Goal: Task Accomplishment & Management: Manage account settings

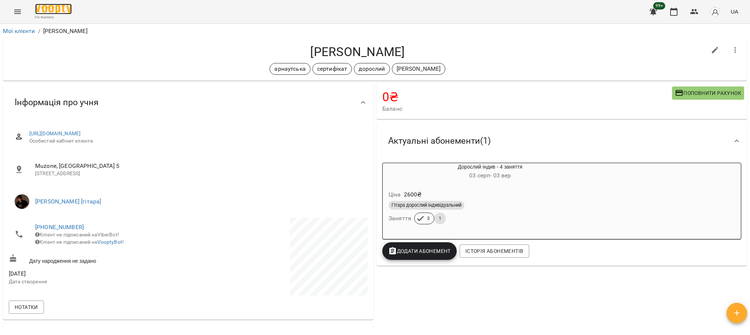
click at [61, 8] on img at bounding box center [53, 9] width 37 height 11
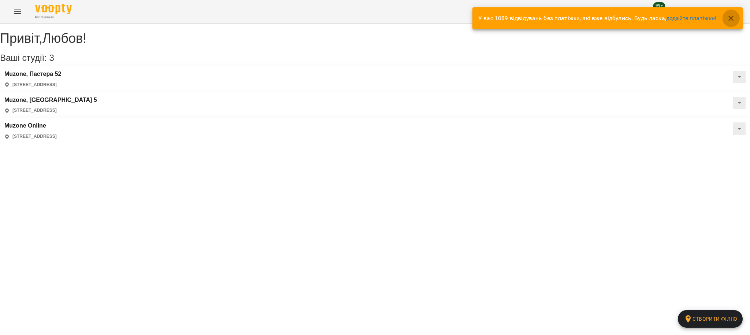
click at [732, 15] on icon "button" at bounding box center [730, 18] width 9 height 9
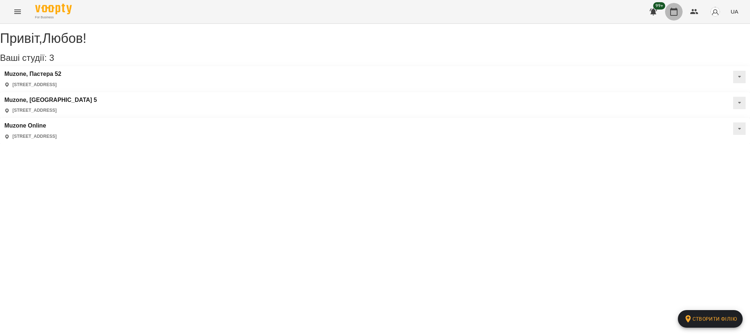
click at [674, 12] on icon "button" at bounding box center [673, 11] width 9 height 9
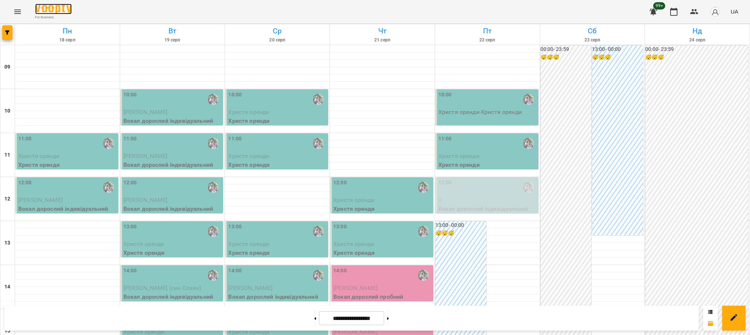
click at [68, 12] on img at bounding box center [53, 9] width 37 height 11
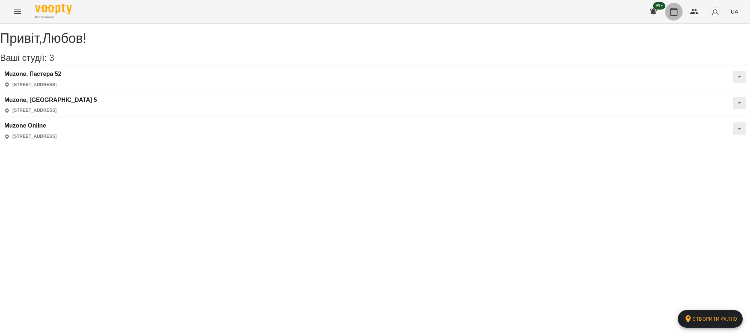
click at [676, 7] on button "button" at bounding box center [674, 12] width 18 height 18
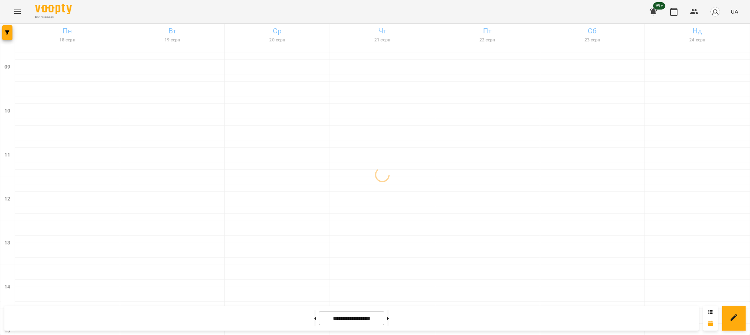
click at [19, 11] on icon "Menu" at bounding box center [17, 11] width 9 height 9
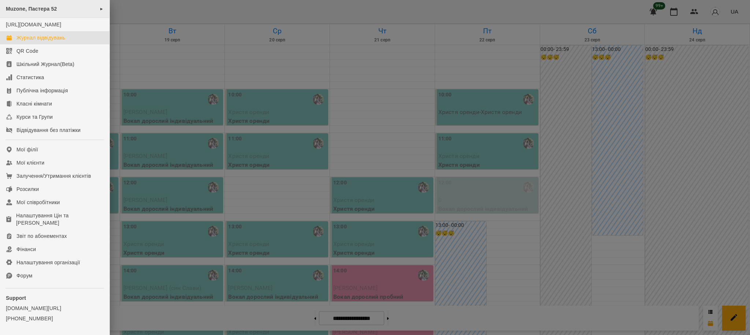
click at [51, 10] on span "Muzone, Пастера 52" at bounding box center [31, 9] width 51 height 6
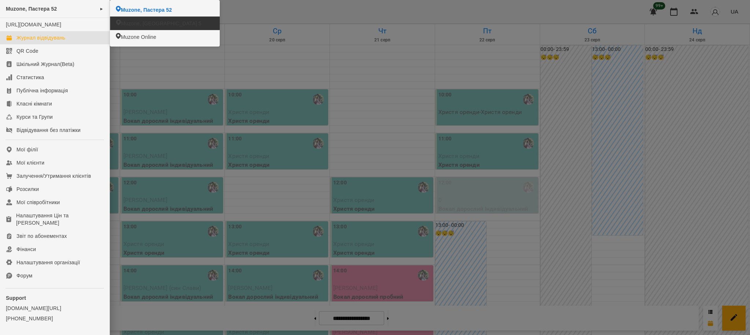
click at [128, 25] on span "Muzone, [GEOGRAPHIC_DATA] 5" at bounding box center [161, 23] width 81 height 7
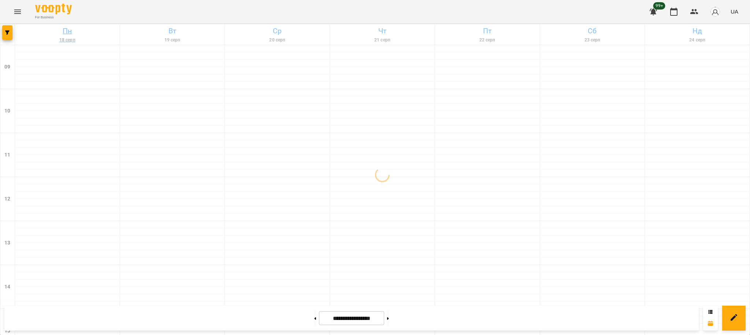
click at [15, 30] on link "[DATE]" at bounding box center [67, 34] width 105 height 20
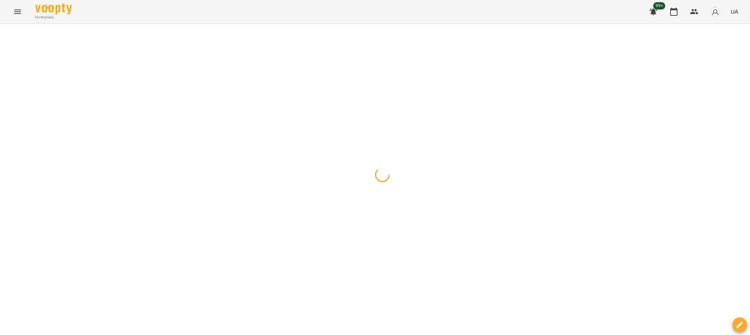
click at [11, 31] on span "button" at bounding box center [7, 32] width 10 height 4
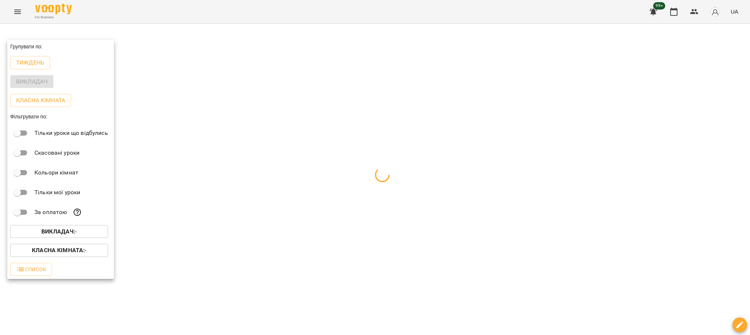
click at [83, 229] on span "Викладач : -" at bounding box center [59, 231] width 86 height 9
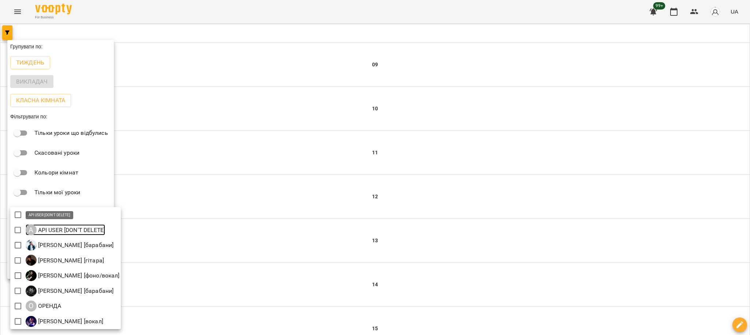
click at [83, 233] on p "API USER [DON'T DELETE]" at bounding box center [71, 229] width 69 height 9
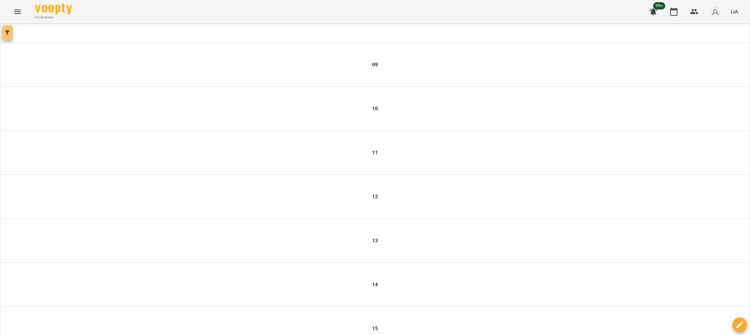
click at [3, 30] on span "button" at bounding box center [7, 32] width 10 height 4
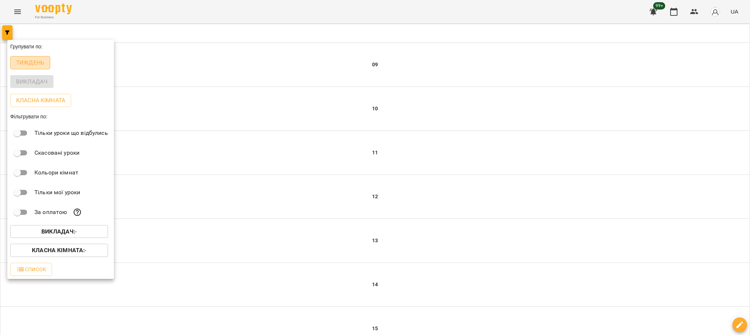
click at [37, 66] on p "Тиждень" at bounding box center [30, 62] width 28 height 9
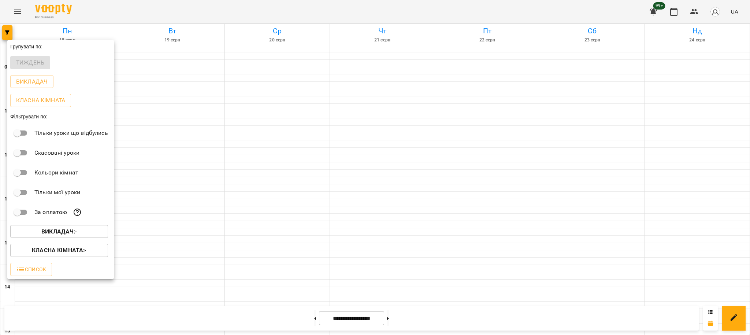
click at [67, 235] on b "Викладач :" at bounding box center [58, 231] width 34 height 7
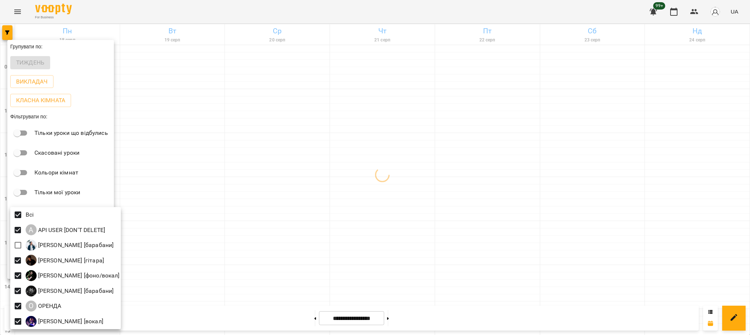
click at [189, 219] on div at bounding box center [375, 167] width 750 height 335
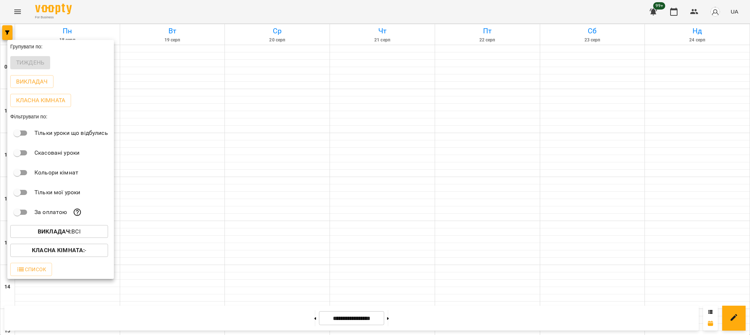
click at [73, 232] on p "Викладач : Всі" at bounding box center [59, 231] width 43 height 9
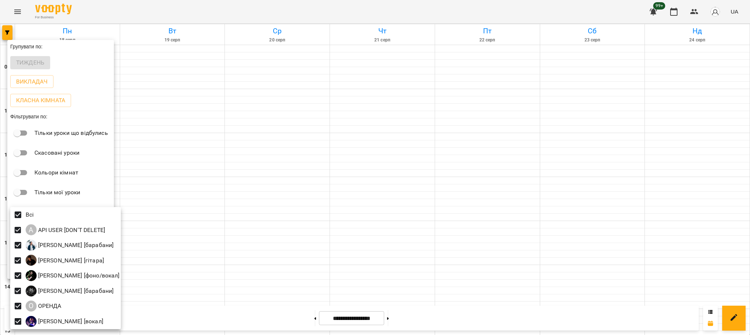
click at [162, 202] on div at bounding box center [375, 167] width 750 height 335
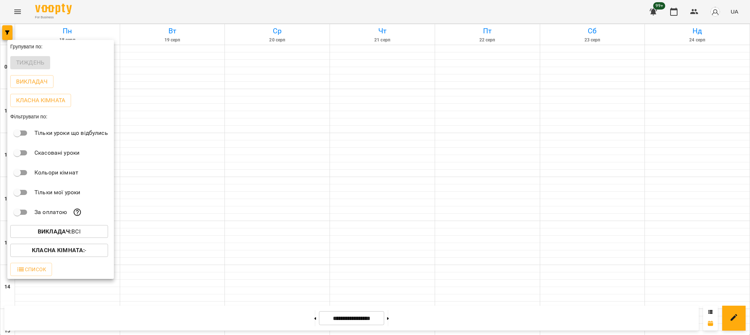
click at [85, 257] on button "Класна кімната : -" at bounding box center [59, 249] width 98 height 13
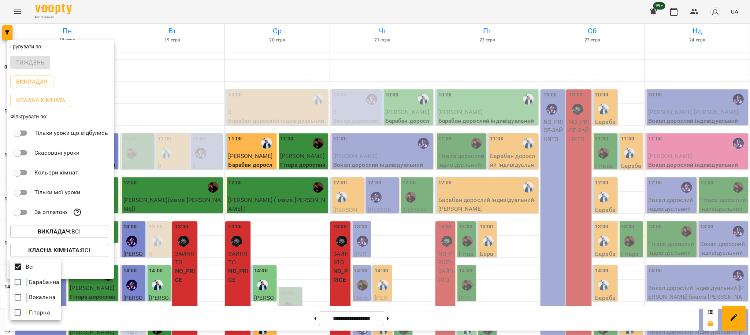
click at [285, 203] on div at bounding box center [375, 167] width 750 height 335
click at [281, 213] on div at bounding box center [375, 167] width 750 height 335
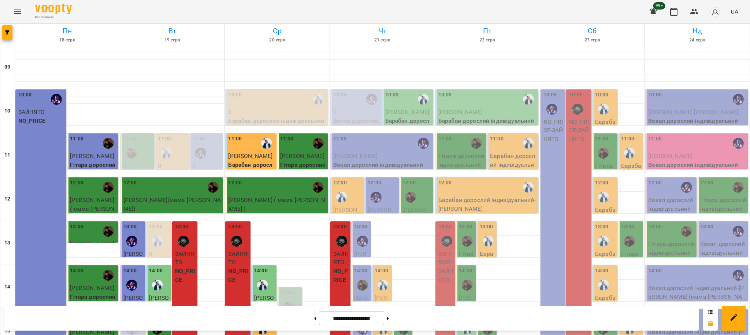
click at [373, 146] on div "11:00" at bounding box center [382, 143] width 98 height 17
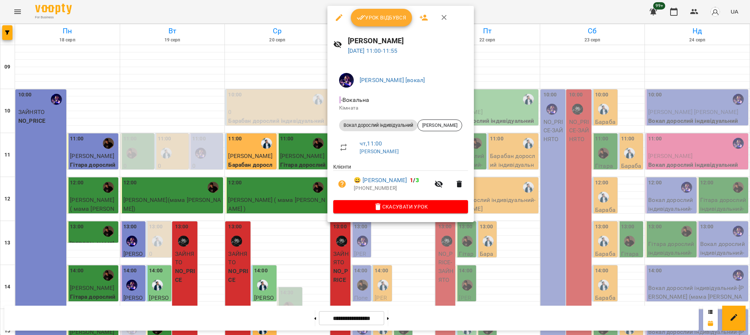
click at [418, 234] on div at bounding box center [375, 167] width 750 height 335
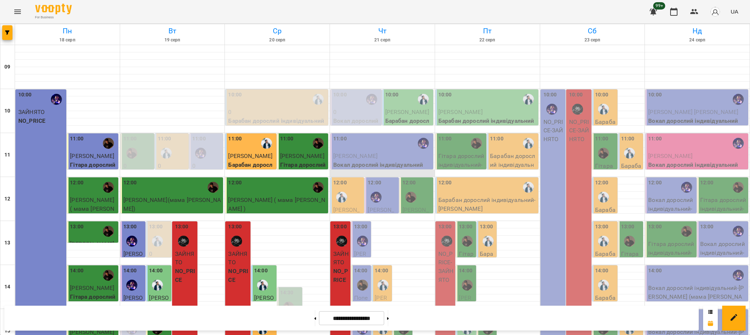
scroll to position [49, 0]
click at [387, 179] on div "12:00" at bounding box center [381, 192] width 29 height 27
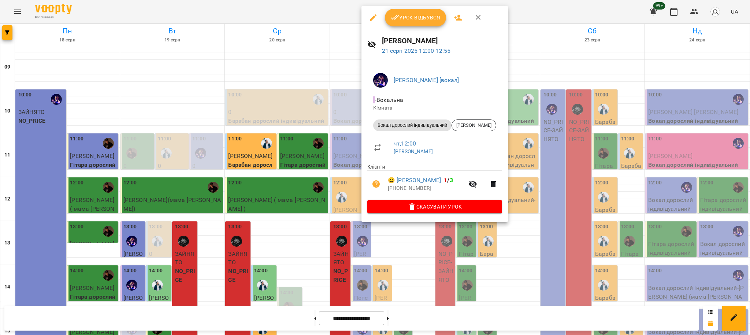
click at [417, 240] on div at bounding box center [375, 167] width 750 height 335
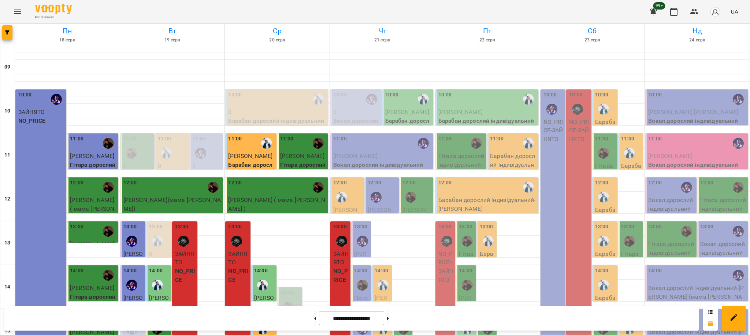
click at [419, 179] on div "12:00" at bounding box center [416, 192] width 29 height 27
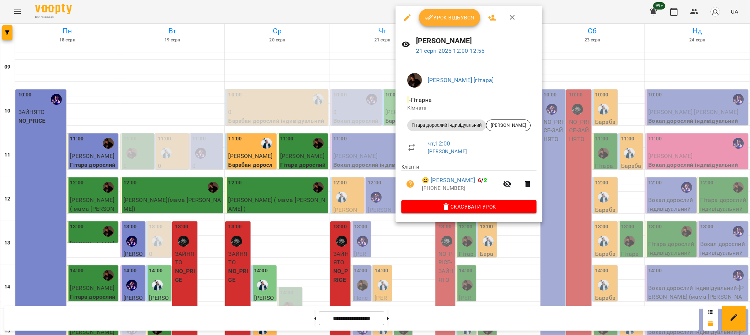
click at [414, 239] on div at bounding box center [375, 167] width 750 height 335
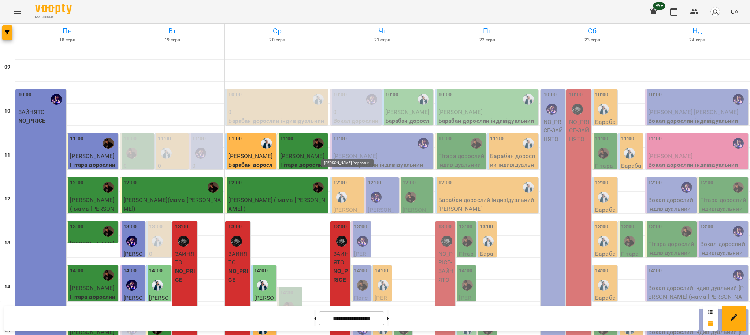
click at [341, 191] on img "Євген [барабани]" at bounding box center [341, 196] width 11 height 11
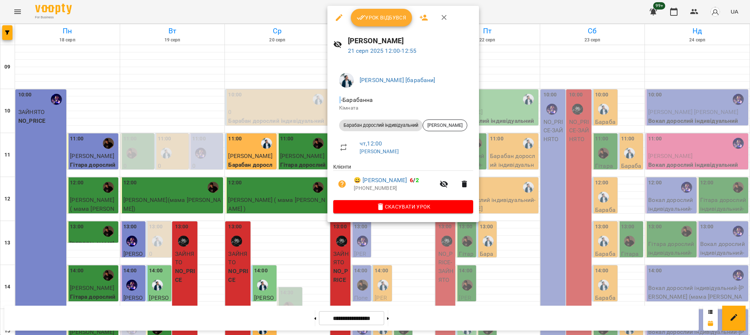
click at [413, 242] on div at bounding box center [375, 167] width 750 height 335
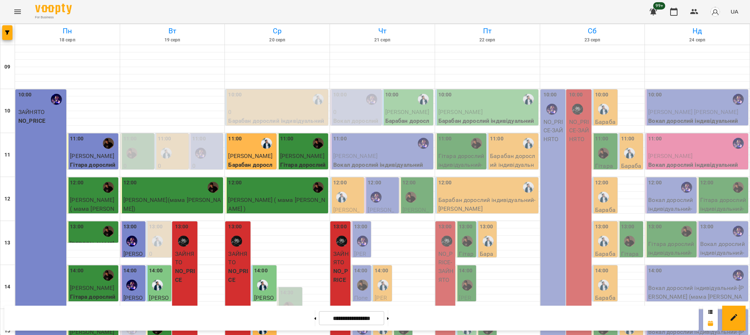
click at [416, 179] on div "12:00" at bounding box center [416, 192] width 29 height 27
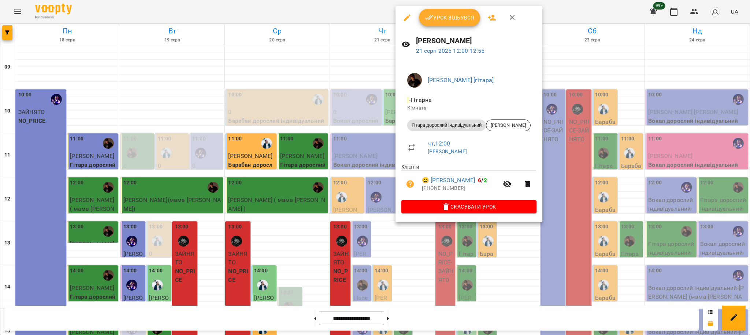
click at [416, 238] on div at bounding box center [375, 167] width 750 height 335
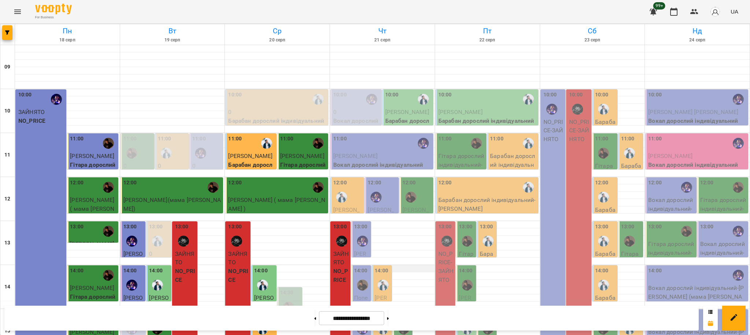
scroll to position [97, 0]
click at [358, 235] on img "Христина Андреєва [вокал]" at bounding box center [362, 240] width 11 height 11
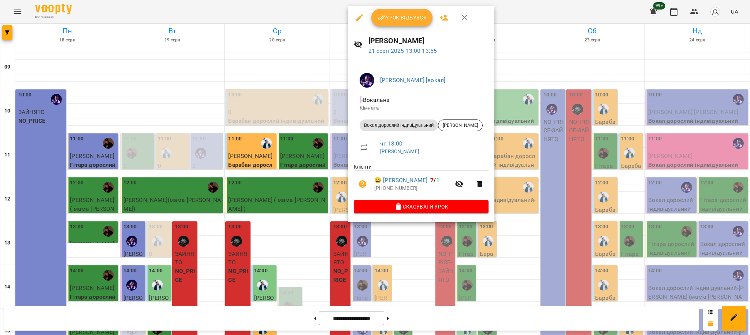
click at [421, 238] on div at bounding box center [375, 167] width 750 height 335
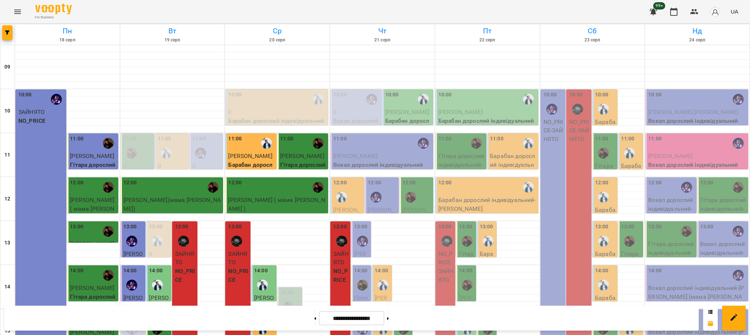
scroll to position [146, 0]
click at [363, 279] on img "Антон [гітара]" at bounding box center [362, 284] width 11 height 11
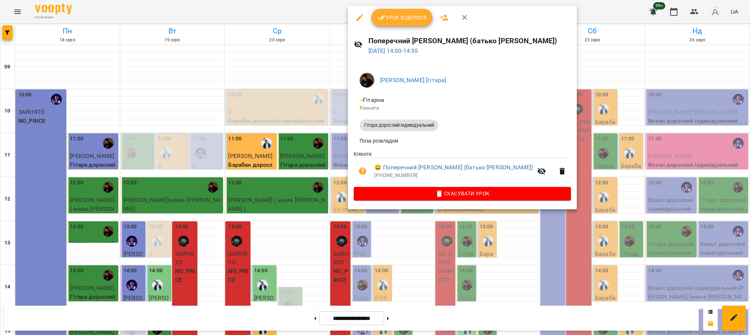
click at [395, 259] on div at bounding box center [375, 167] width 750 height 335
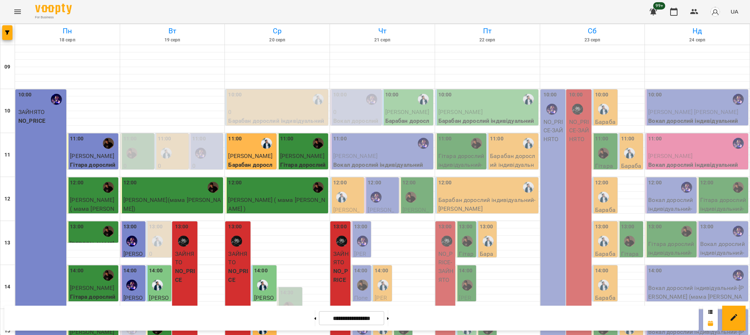
click at [377, 279] on img "Євген [барабани]" at bounding box center [382, 284] width 11 height 11
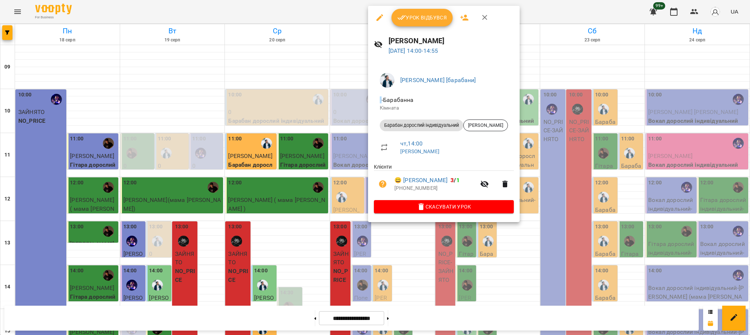
click at [397, 250] on div at bounding box center [375, 167] width 750 height 335
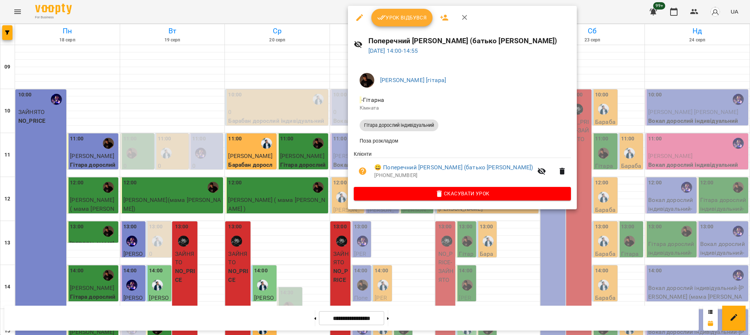
click at [389, 242] on div at bounding box center [375, 167] width 750 height 335
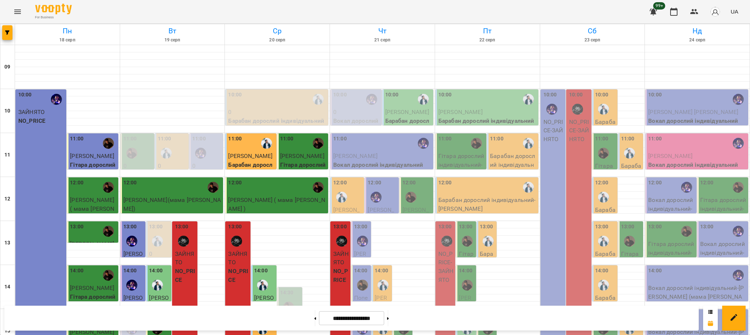
click at [361, 323] on img "Христина Андреєва [вокал]" at bounding box center [362, 328] width 11 height 11
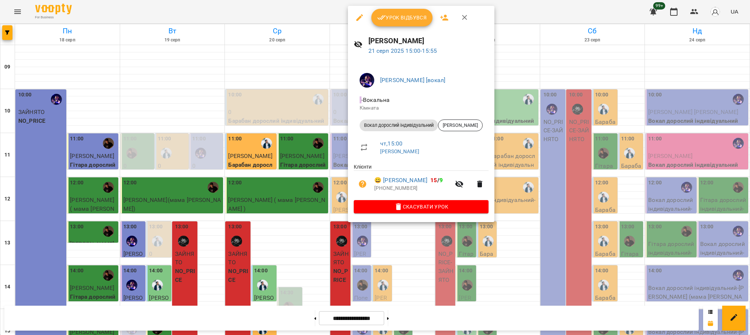
click at [385, 253] on div at bounding box center [375, 167] width 750 height 335
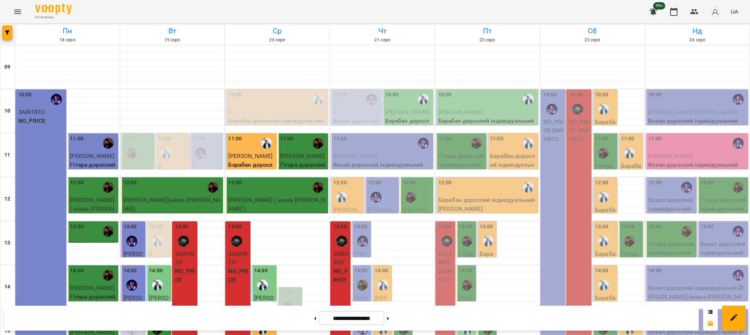
click at [375, 320] on div at bounding box center [382, 328] width 17 height 17
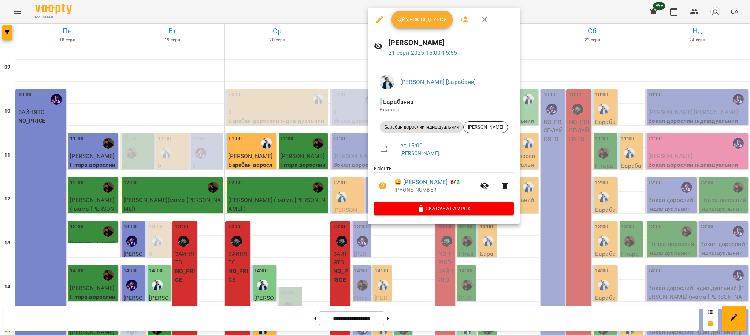
click at [390, 251] on div at bounding box center [375, 167] width 750 height 335
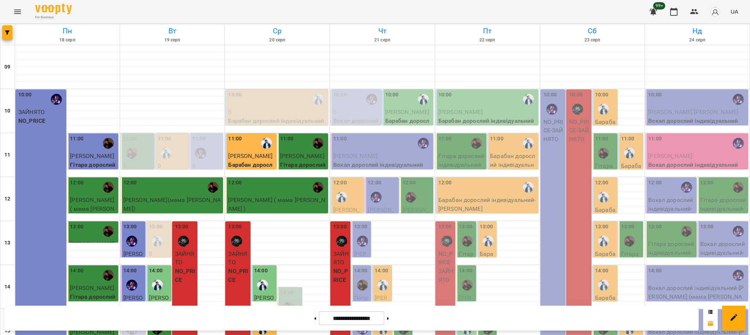
click at [398, 323] on img "Антон [гітара]" at bounding box center [403, 328] width 11 height 11
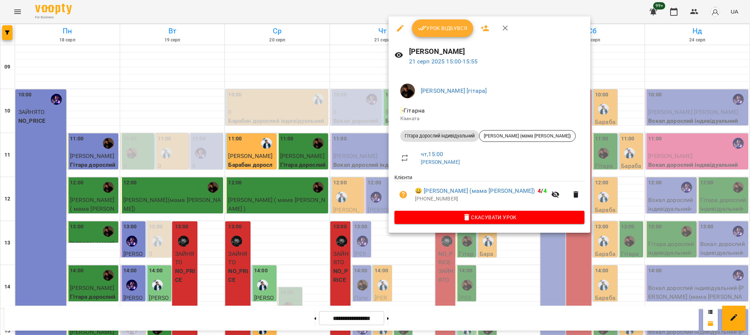
click at [400, 255] on div at bounding box center [375, 167] width 750 height 335
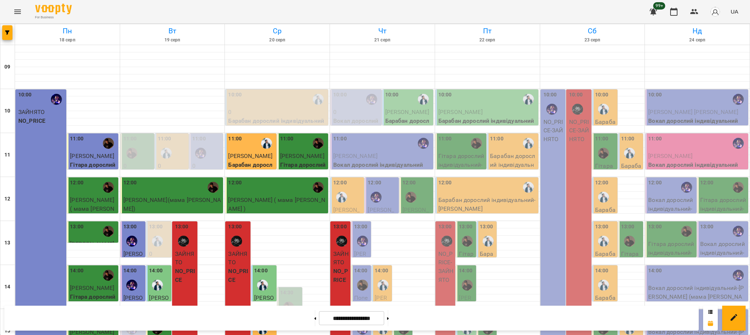
scroll to position [244, 0]
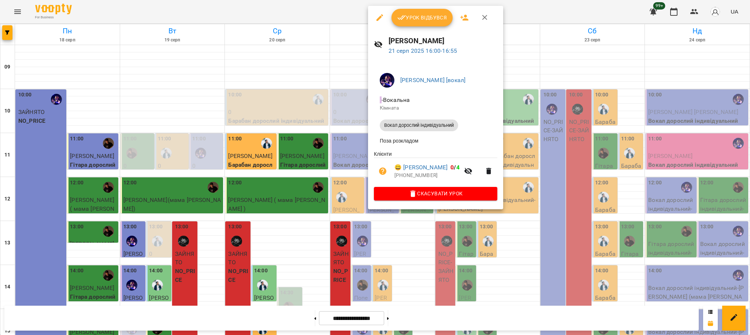
click at [394, 215] on div at bounding box center [375, 167] width 750 height 335
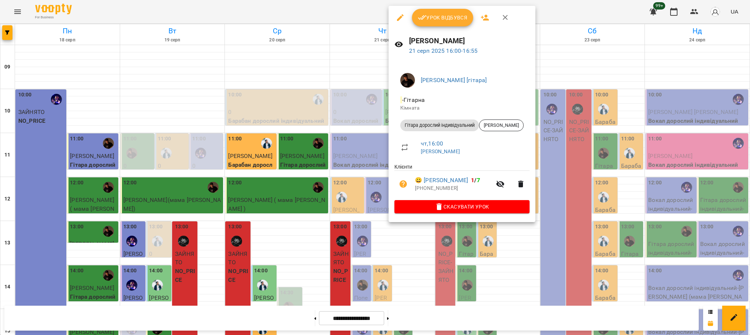
click at [370, 169] on div at bounding box center [375, 167] width 750 height 335
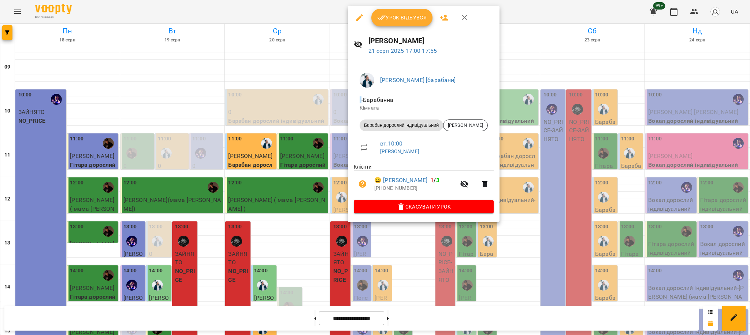
click at [400, 240] on div at bounding box center [375, 167] width 750 height 335
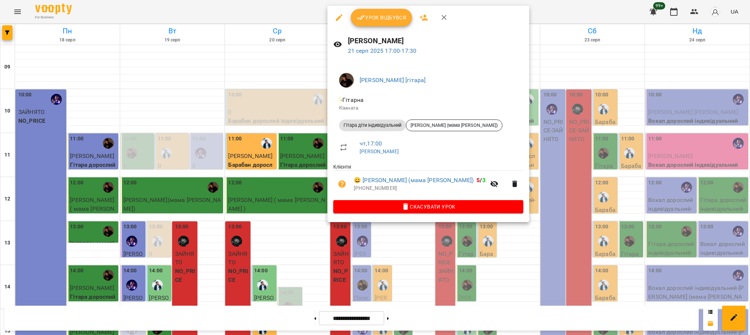
click at [390, 235] on div at bounding box center [375, 167] width 750 height 335
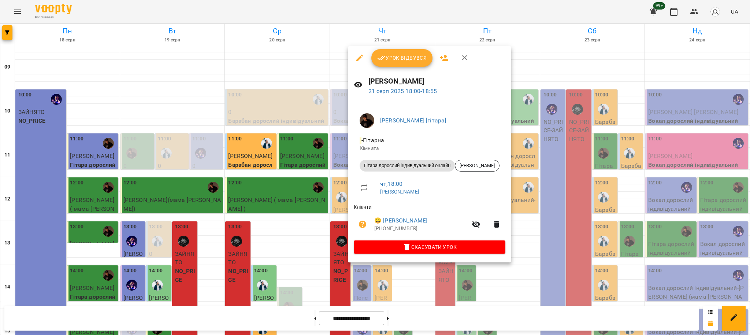
click at [341, 205] on div at bounding box center [375, 167] width 750 height 335
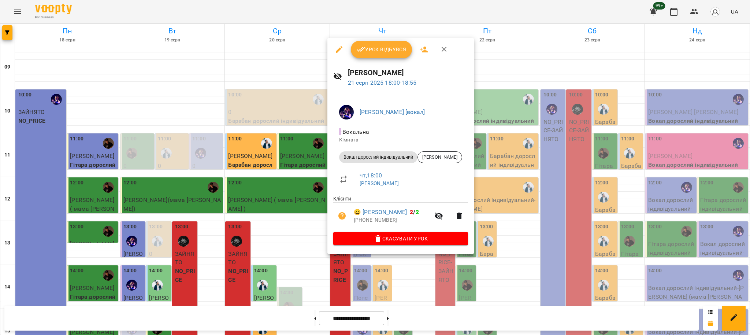
click at [362, 284] on div at bounding box center [375, 167] width 750 height 335
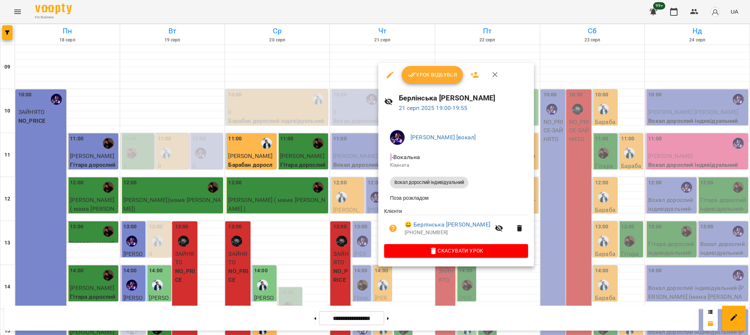
click at [348, 249] on div at bounding box center [375, 167] width 750 height 335
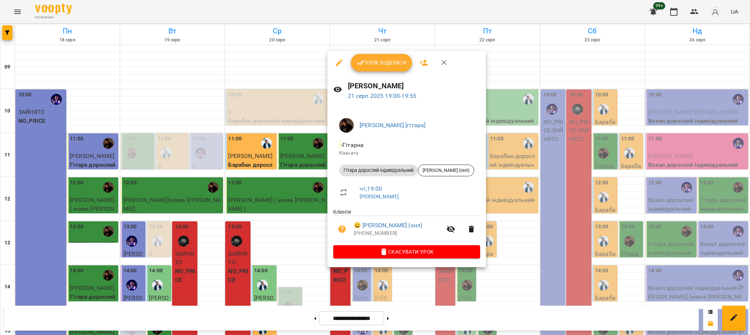
click at [376, 279] on div at bounding box center [375, 167] width 750 height 335
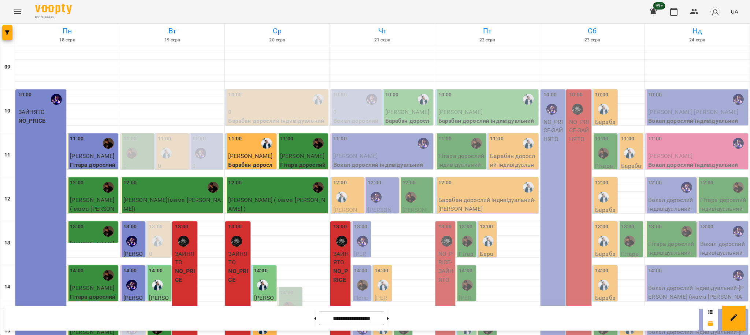
scroll to position [22, 0]
click at [452, 152] on p "Гітара дорослий індивідуальний - [PERSON_NAME]" at bounding box center [461, 165] width 46 height 26
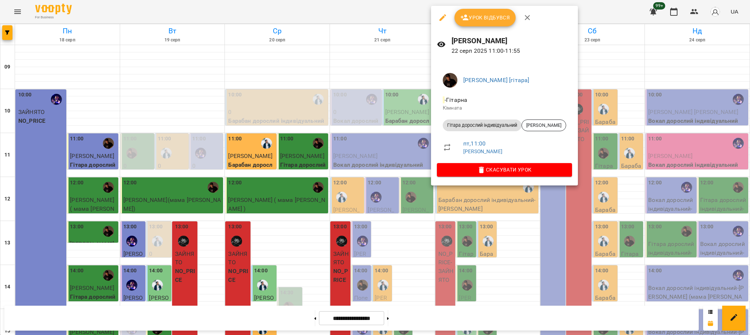
click at [516, 223] on div at bounding box center [375, 167] width 750 height 335
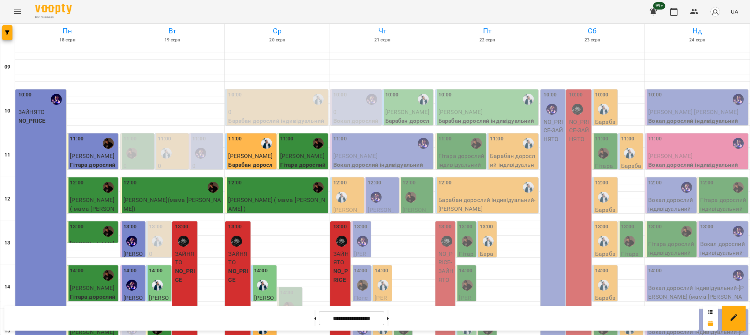
click at [507, 135] on div "11:00" at bounding box center [513, 143] width 46 height 17
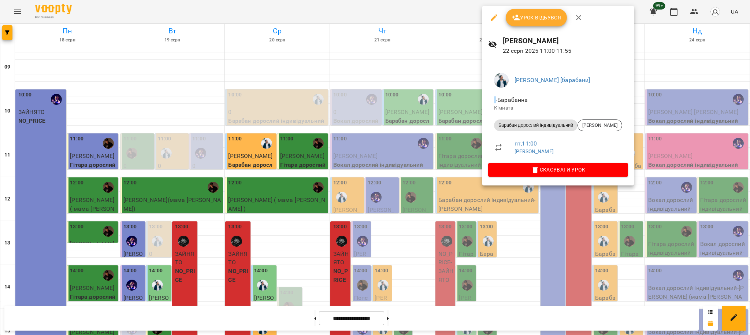
click at [519, 220] on div at bounding box center [375, 167] width 750 height 335
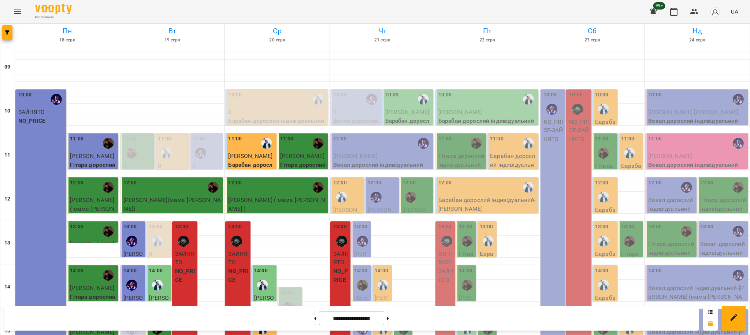
click at [468, 135] on div at bounding box center [476, 143] width 17 height 17
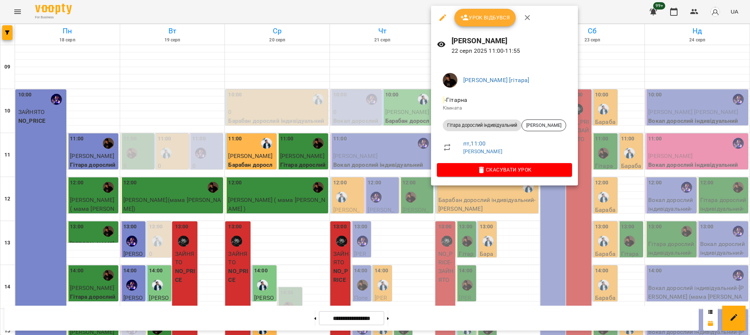
click at [485, 212] on div at bounding box center [375, 167] width 750 height 335
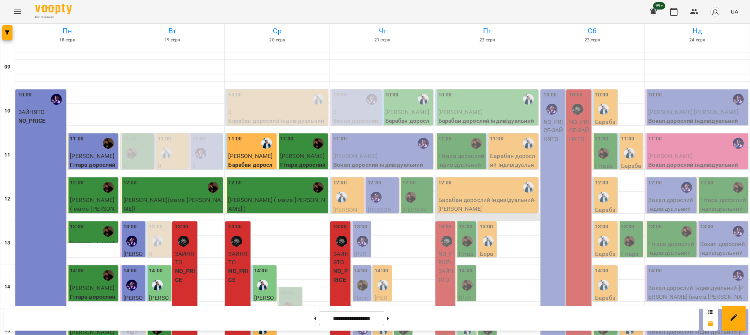
scroll to position [119, 0]
click at [462, 235] on img "Антон [гітара]" at bounding box center [466, 240] width 11 height 11
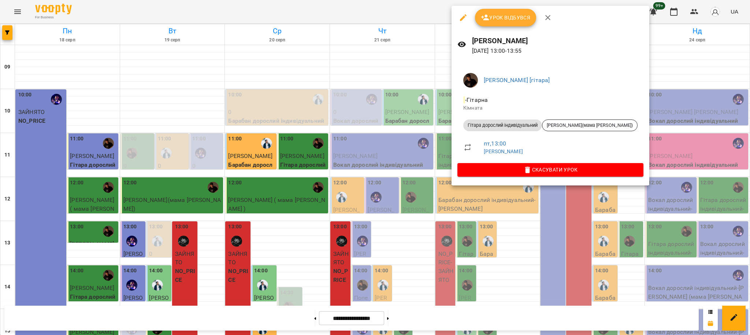
click at [519, 201] on div at bounding box center [375, 167] width 750 height 335
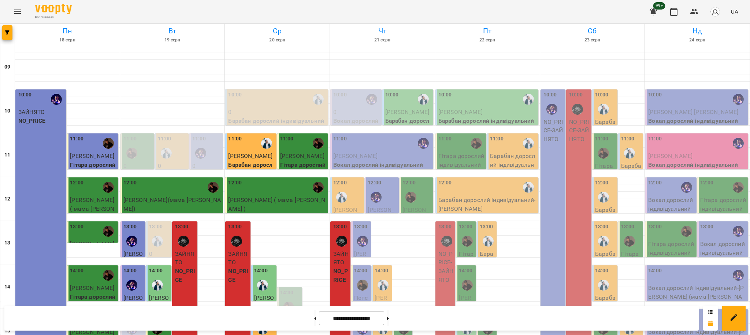
click at [465, 279] on img "Антон [гітара]" at bounding box center [466, 284] width 11 height 11
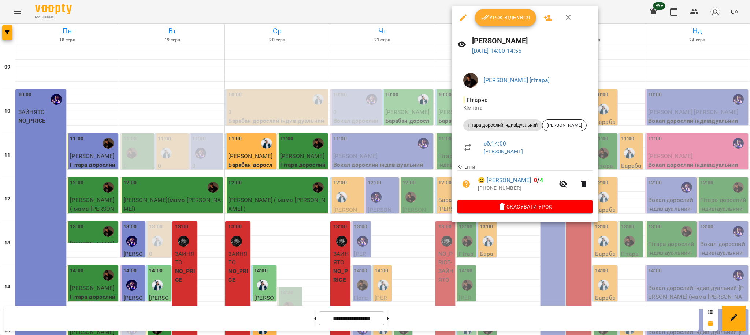
click at [517, 231] on div at bounding box center [375, 167] width 750 height 335
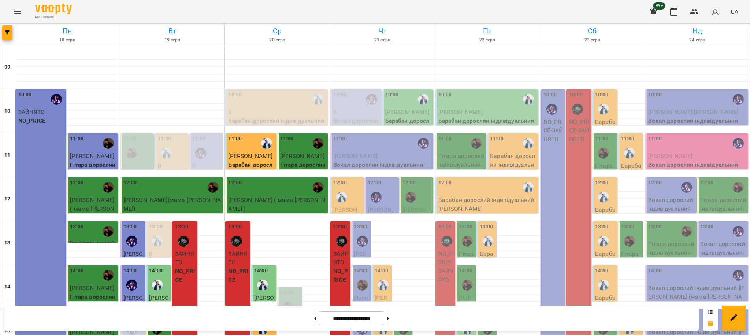
click at [467, 310] on div "15:00" at bounding box center [467, 323] width 16 height 27
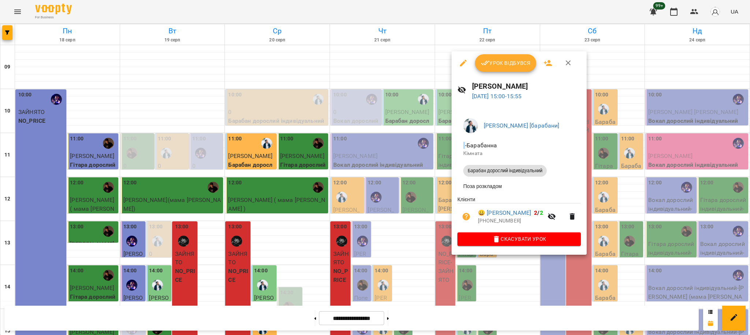
click at [481, 272] on div at bounding box center [375, 167] width 750 height 335
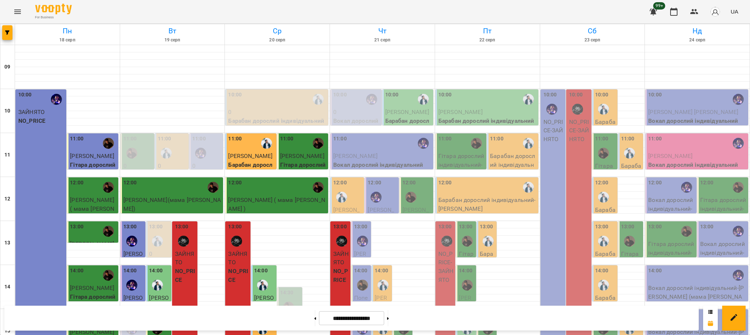
scroll to position [168, 0]
click at [485, 320] on div at bounding box center [487, 328] width 17 height 17
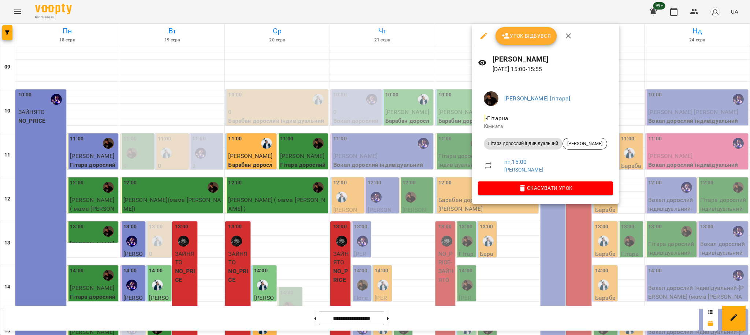
click at [492, 247] on div at bounding box center [375, 167] width 750 height 335
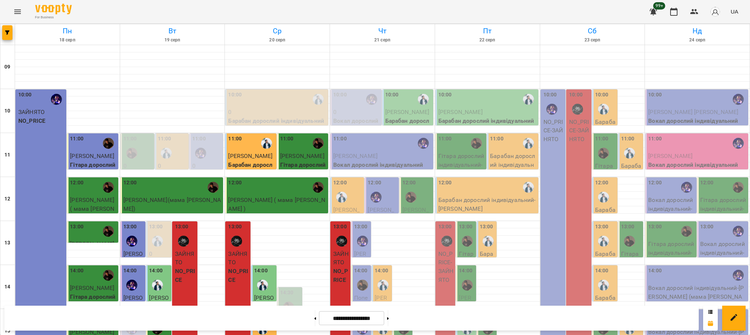
scroll to position [266, 0]
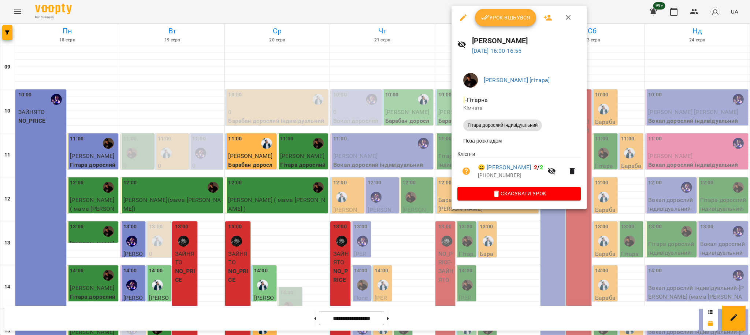
click at [496, 231] on div at bounding box center [375, 167] width 750 height 335
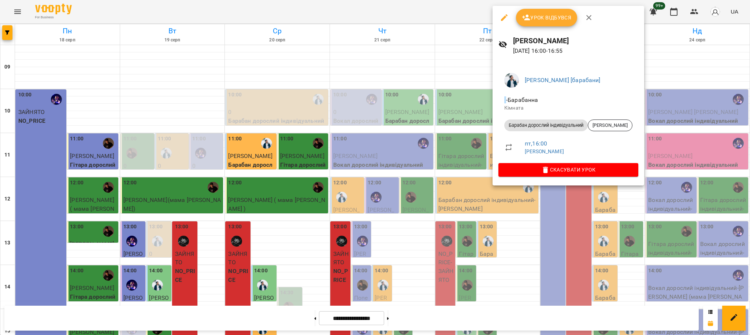
click at [498, 228] on div at bounding box center [375, 167] width 750 height 335
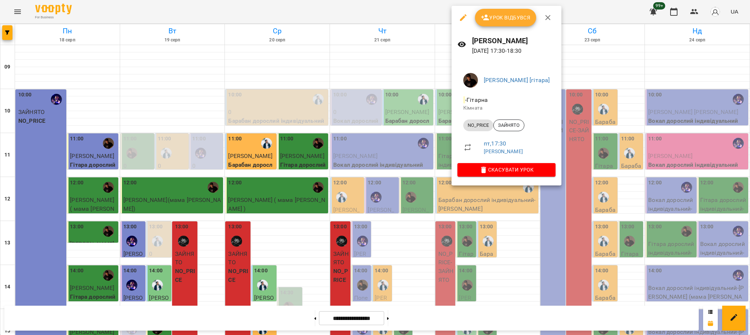
click at [490, 206] on div at bounding box center [375, 167] width 750 height 335
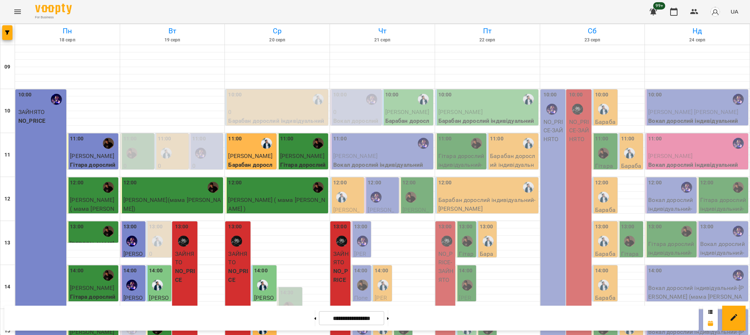
scroll to position [119, 0]
click at [8, 34] on icon "button" at bounding box center [7, 32] width 4 height 4
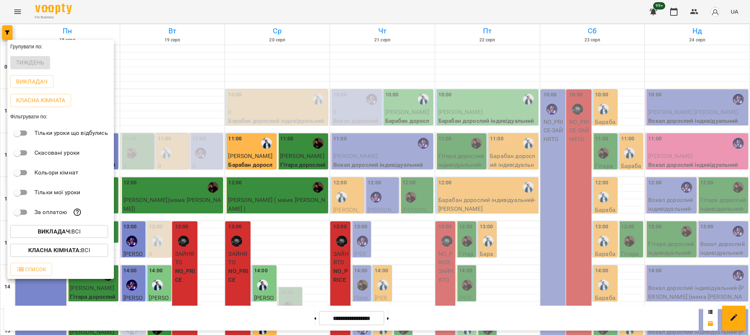
click at [68, 234] on b "Викладач :" at bounding box center [55, 231] width 34 height 7
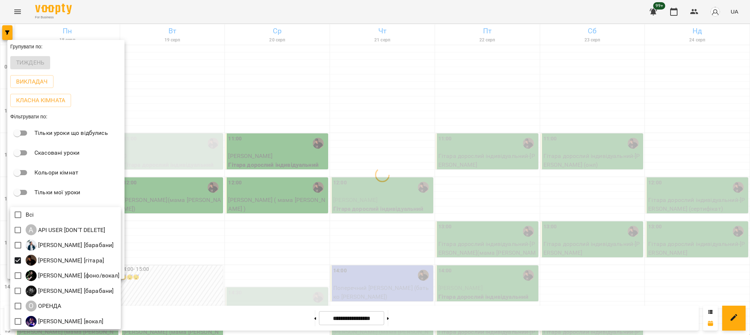
click at [710, 195] on div at bounding box center [375, 167] width 750 height 335
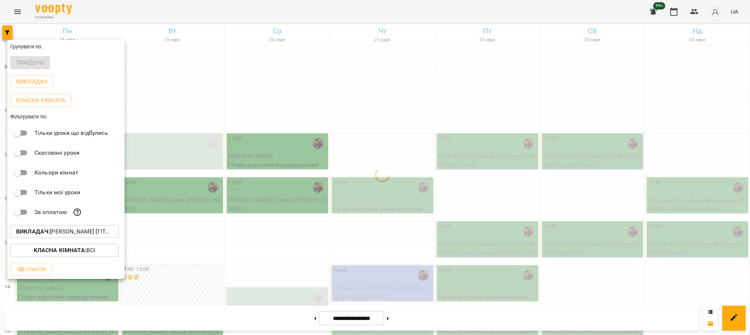
click at [659, 176] on div at bounding box center [375, 167] width 750 height 335
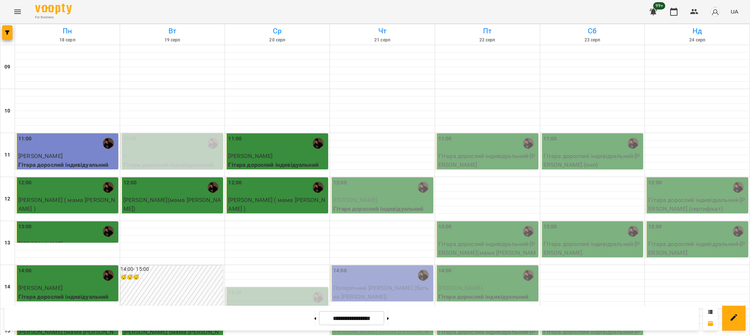
click at [729, 223] on div at bounding box center [737, 231] width 17 height 17
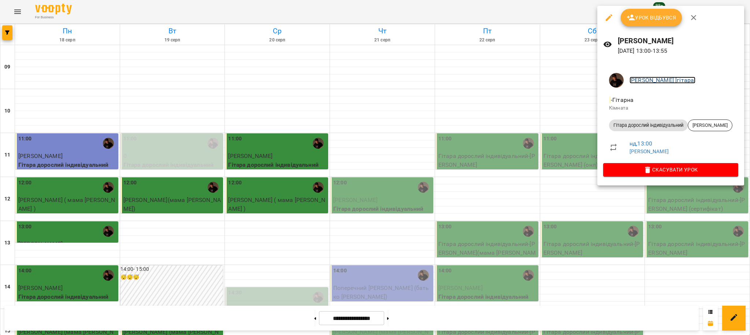
click at [639, 82] on link "[PERSON_NAME] [гітара]" at bounding box center [662, 79] width 66 height 7
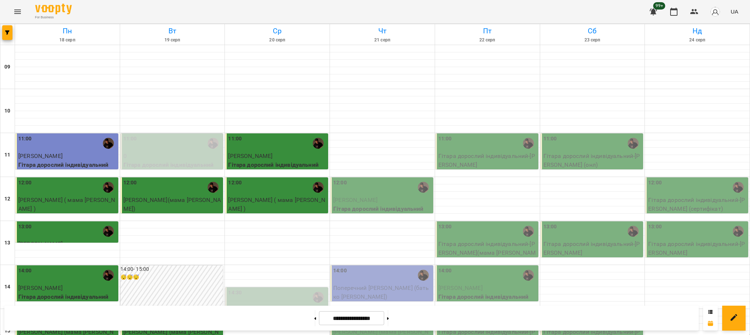
scroll to position [146, 0]
click at [700, 223] on div "13:00" at bounding box center [697, 231] width 98 height 17
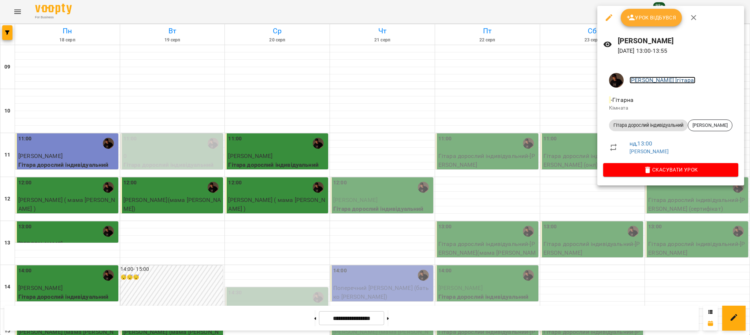
click at [647, 80] on link "[PERSON_NAME] [гітара]" at bounding box center [662, 79] width 66 height 7
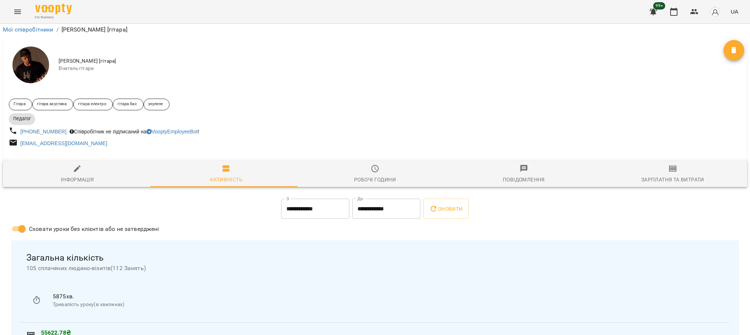
scroll to position [146, 0]
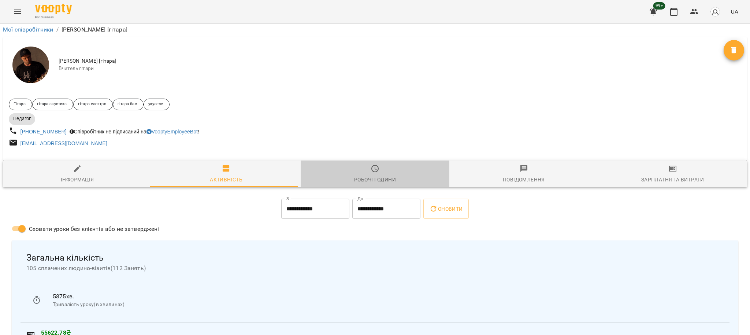
click at [386, 175] on div "Робочі години" at bounding box center [375, 179] width 42 height 9
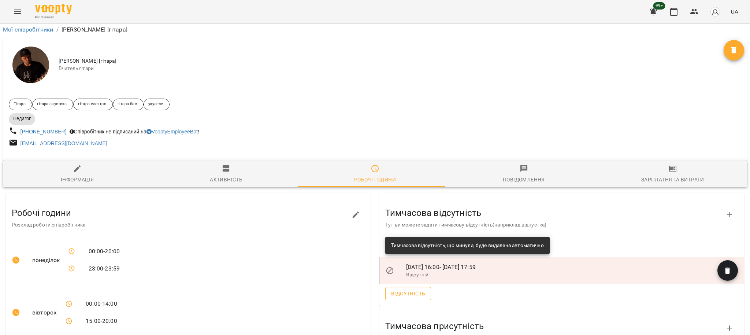
click at [412, 289] on span "Відсутність" at bounding box center [408, 293] width 34 height 9
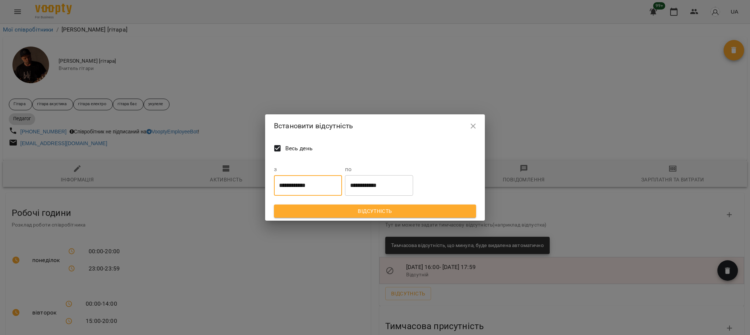
click at [307, 188] on input "**********" at bounding box center [308, 185] width 68 height 20
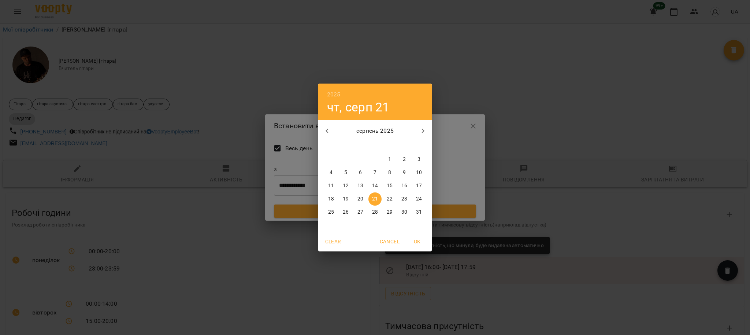
click at [429, 131] on button "button" at bounding box center [423, 131] width 18 height 18
click at [332, 243] on span "Clear" at bounding box center [333, 241] width 18 height 9
click at [277, 153] on div "2025 чт, серп [DATE] вт ср чт пт сб нд 1 2 3 4 5 6 7 8 9 10 11 12 13 14 15 16 1…" at bounding box center [375, 167] width 750 height 335
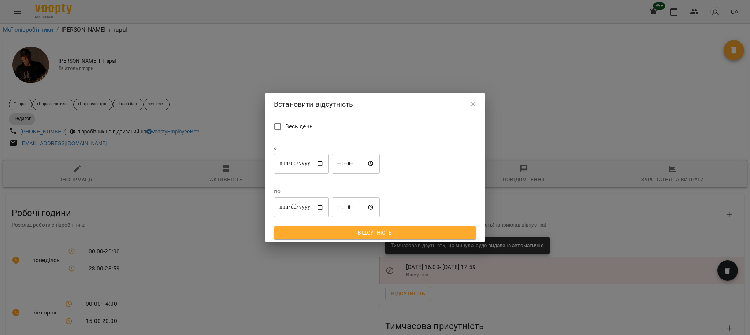
click at [311, 173] on input "**********" at bounding box center [301, 163] width 55 height 20
click at [329, 173] on input "**********" at bounding box center [301, 163] width 55 height 20
click at [322, 173] on input "**********" at bounding box center [301, 163] width 55 height 20
type input "**********"
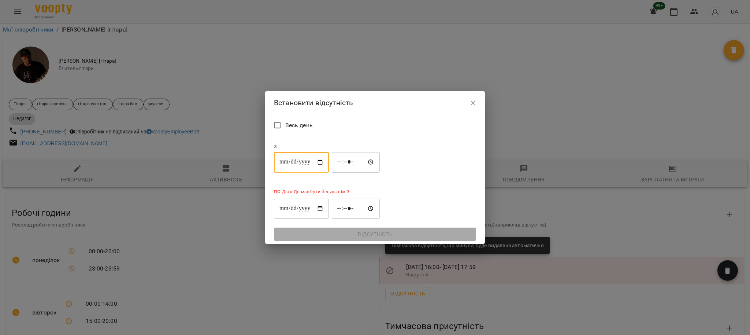
click at [380, 198] on input "*****" at bounding box center [356, 208] width 48 height 20
click at [349, 188] on p "Дата До має бути більша ніж З" at bounding box center [314, 191] width 69 height 7
click at [329, 198] on input "**********" at bounding box center [301, 208] width 55 height 20
type input "**********"
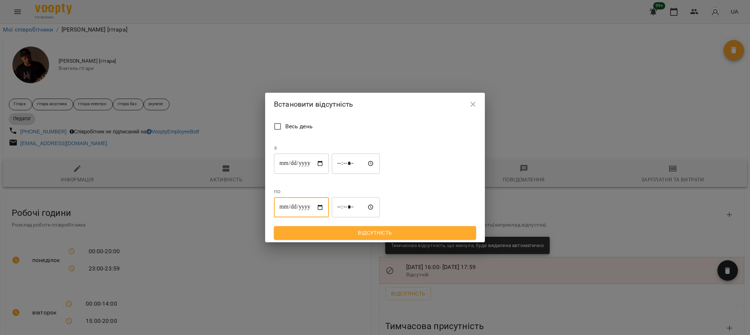
click at [356, 173] on input "*****" at bounding box center [356, 163] width 48 height 20
type input "*****"
click at [415, 228] on span "Відсутність" at bounding box center [375, 232] width 190 height 9
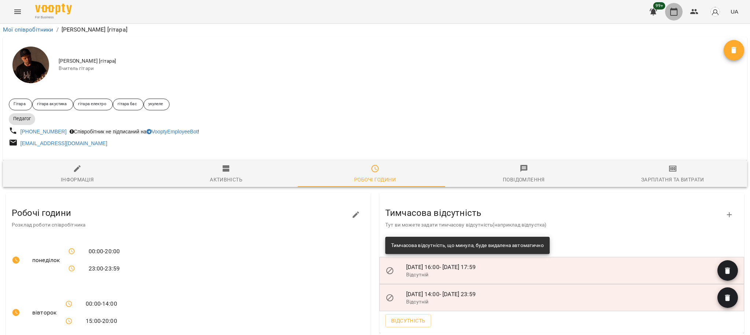
click at [670, 12] on icon "button" at bounding box center [673, 12] width 7 height 8
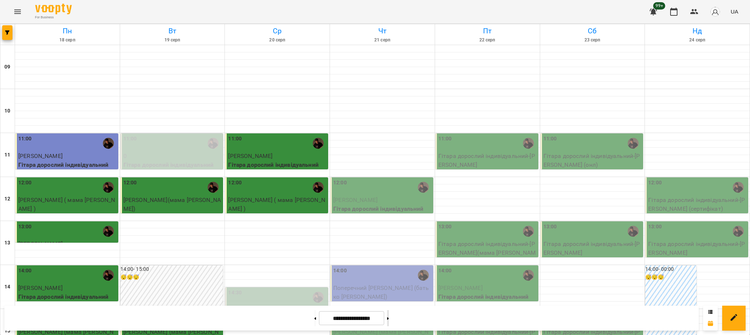
click at [389, 313] on button at bounding box center [388, 318] width 2 height 16
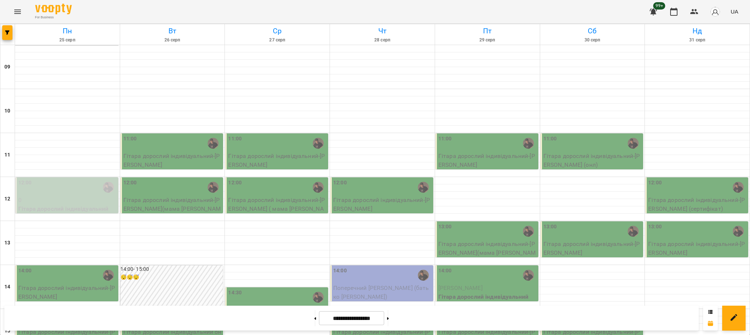
scroll to position [293, 0]
click at [314, 322] on button at bounding box center [315, 318] width 2 height 16
type input "**********"
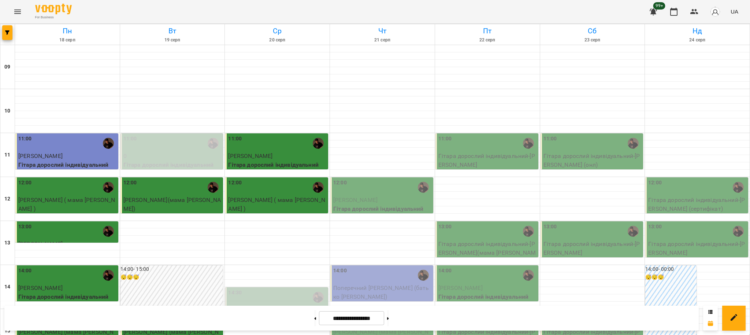
scroll to position [119, 0]
click at [677, 14] on icon "button" at bounding box center [673, 11] width 9 height 9
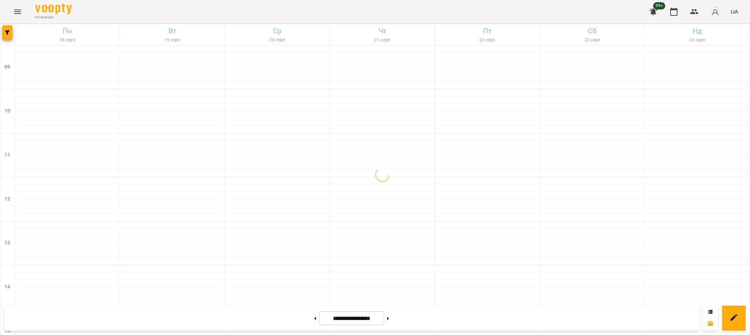
click at [21, 12] on icon "Menu" at bounding box center [17, 11] width 9 height 9
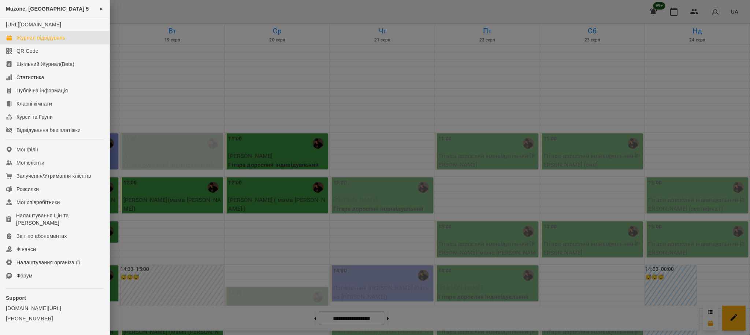
click at [175, 97] on div at bounding box center [375, 167] width 750 height 335
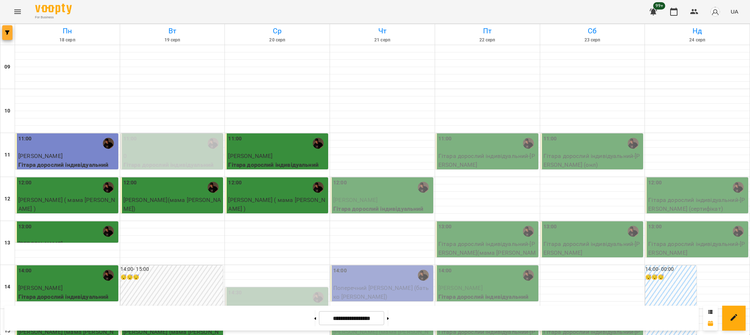
click at [3, 25] on button "button" at bounding box center [7, 32] width 10 height 15
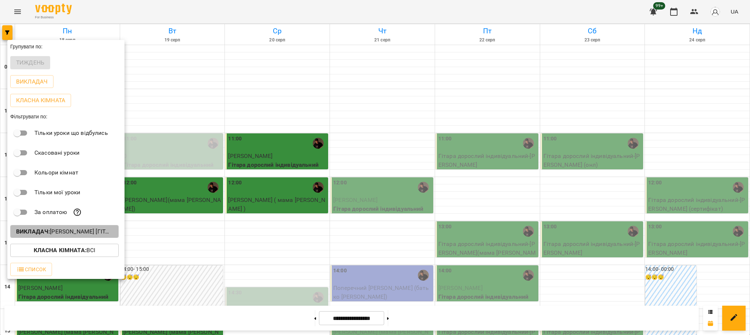
click at [91, 234] on p "Викладач : [PERSON_NAME] [гітара]" at bounding box center [64, 231] width 97 height 9
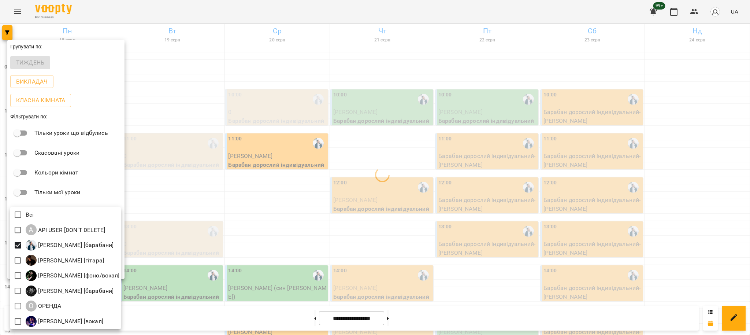
click at [255, 201] on div at bounding box center [375, 167] width 750 height 335
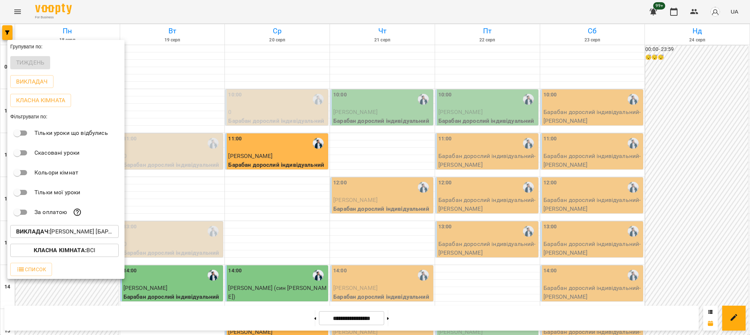
click at [434, 262] on div at bounding box center [375, 167] width 750 height 335
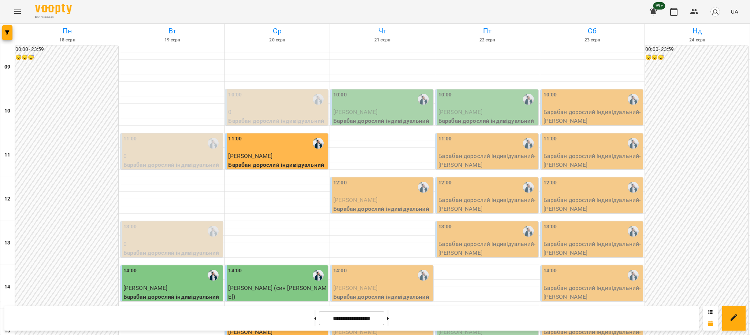
scroll to position [195, 0]
click at [314, 315] on button at bounding box center [315, 318] width 2 height 16
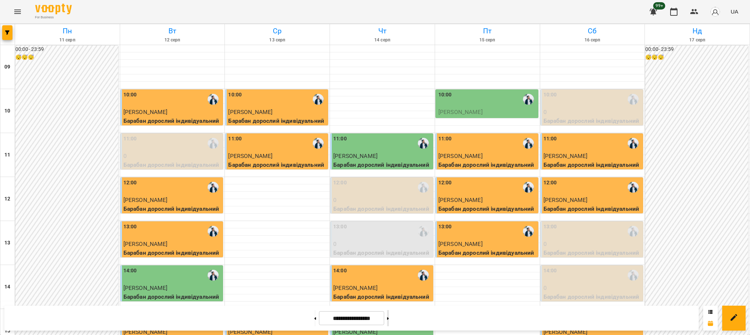
click at [389, 317] on icon at bounding box center [388, 318] width 2 height 3
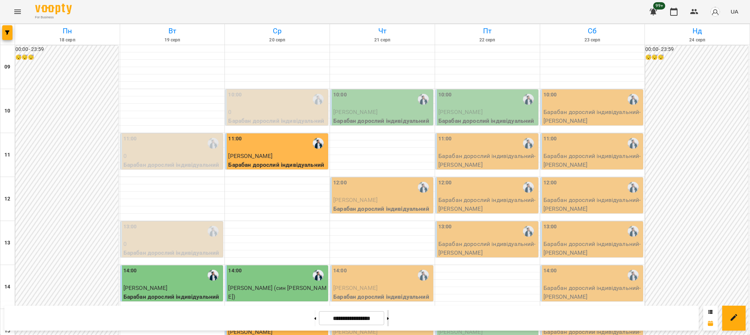
click at [389, 317] on icon at bounding box center [388, 318] width 2 height 3
type input "**********"
